Goal: Navigation & Orientation: Find specific page/section

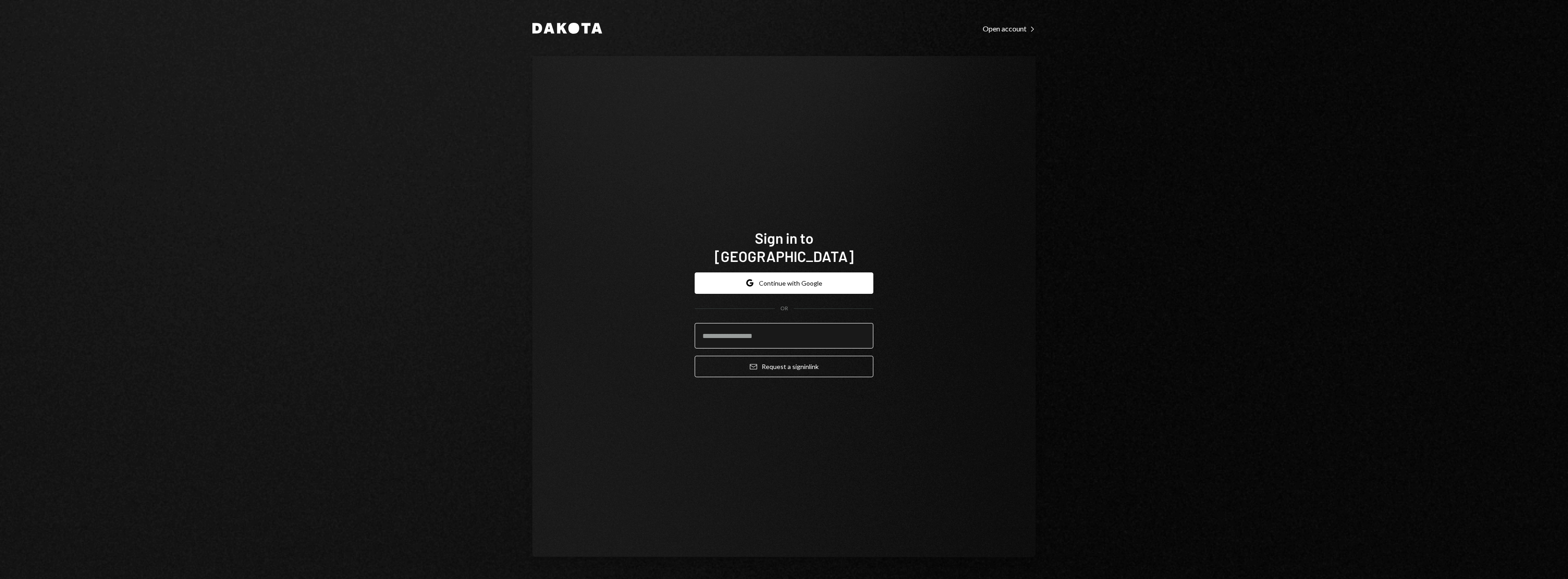
click at [740, 329] on input "email" at bounding box center [784, 336] width 179 height 26
type input "**********"
click at [771, 272] on button "Google Continue with Google" at bounding box center [784, 283] width 179 height 21
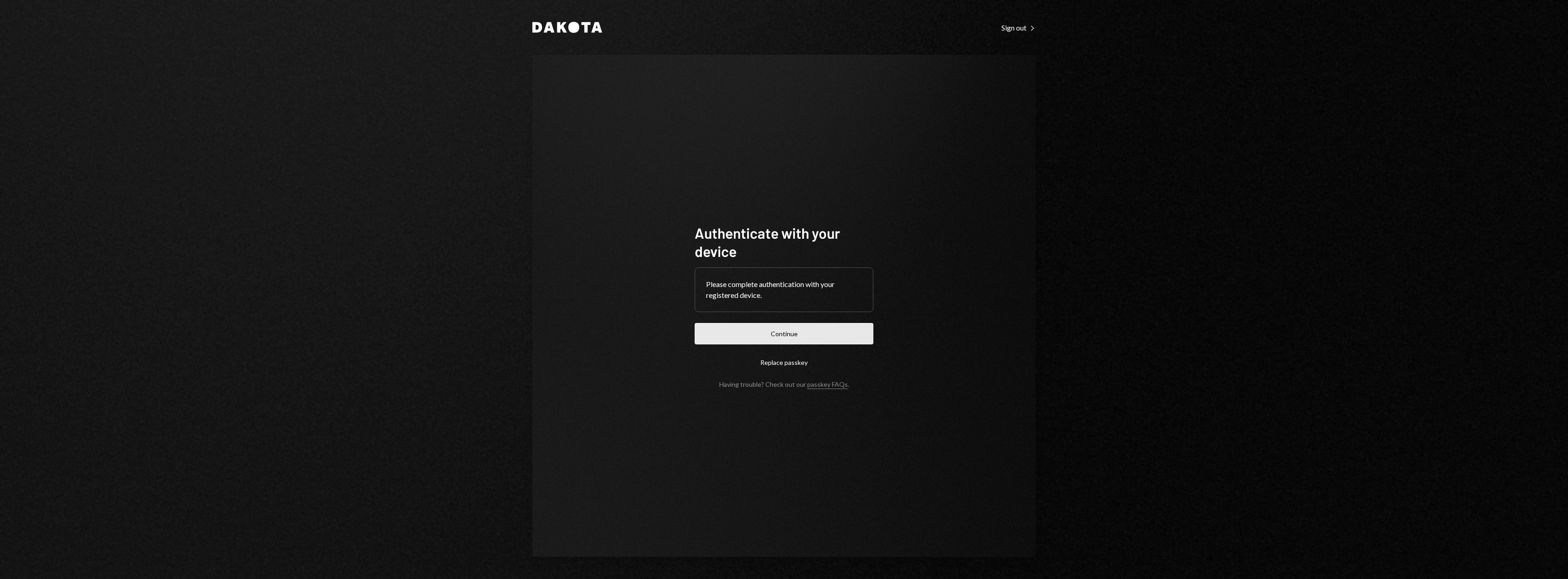
click at [767, 338] on button "Continue" at bounding box center [784, 333] width 179 height 21
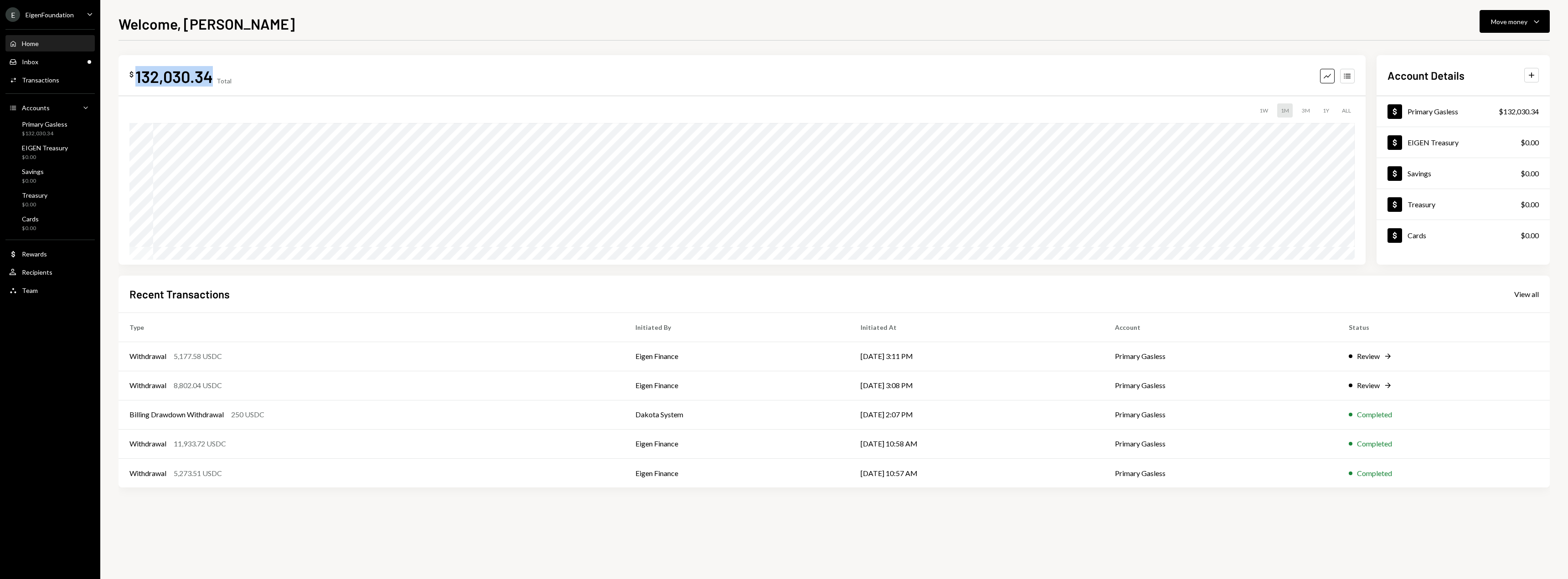
drag, startPoint x: 211, startPoint y: 78, endPoint x: 136, endPoint y: 74, distance: 75.1
click at [136, 74] on div "132,030.34" at bounding box center [173, 77] width 77 height 21
copy div "132,030.34"
